Goal: Find specific page/section: Find specific page/section

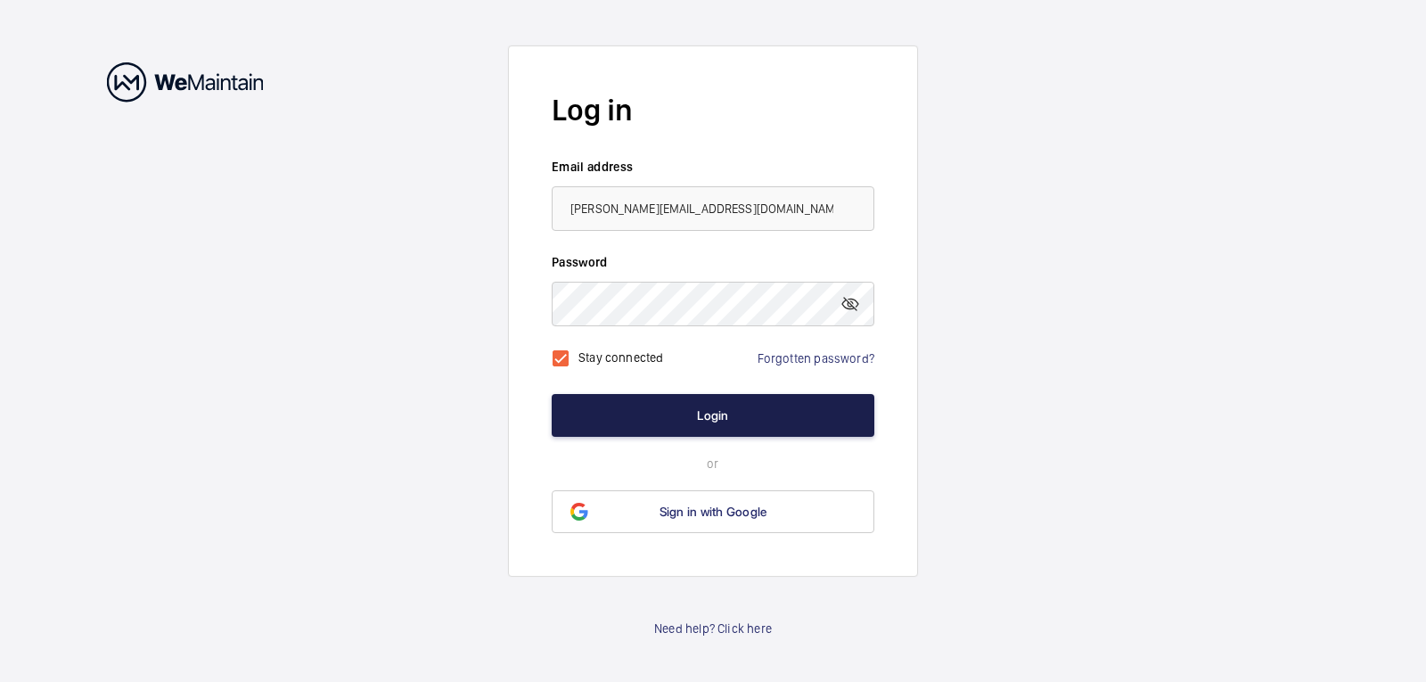
click at [611, 412] on button "Login" at bounding box center [713, 415] width 323 height 43
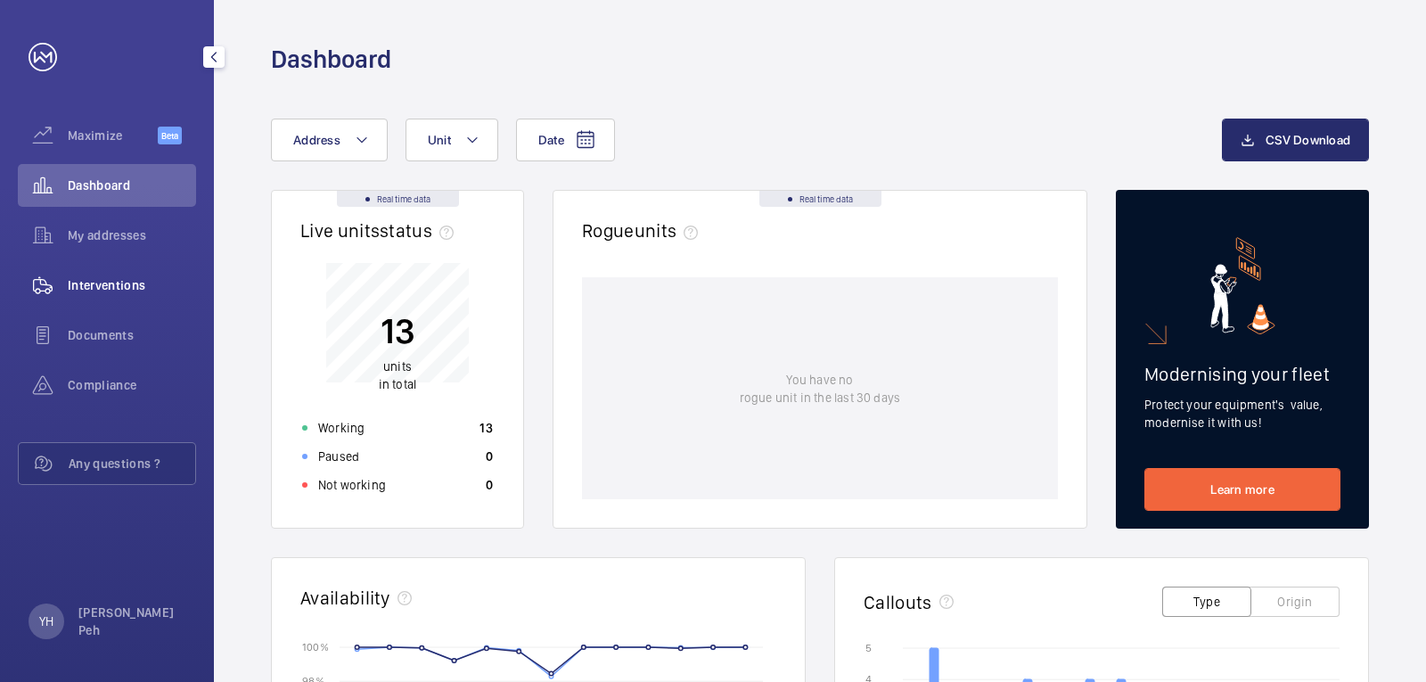
click at [139, 281] on span "Interventions" at bounding box center [132, 285] width 128 height 18
